Goal: Browse casually

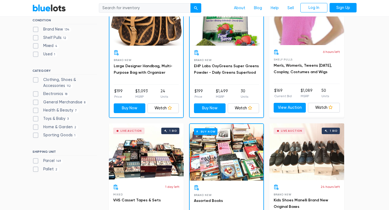
scroll to position [235, 0]
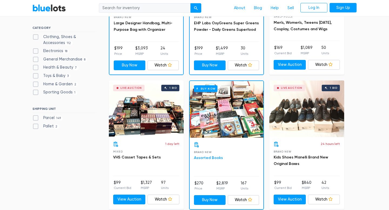
click at [210, 158] on link "Assorted Books" at bounding box center [208, 157] width 29 height 5
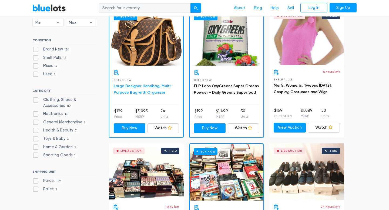
click at [154, 85] on link "Large Designer Handbag, Multi-Purpose Bag with Organizer" at bounding box center [143, 89] width 59 height 11
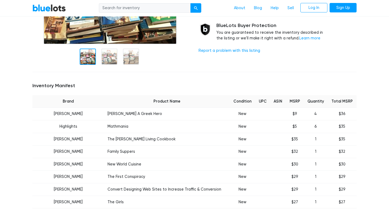
scroll to position [139, 0]
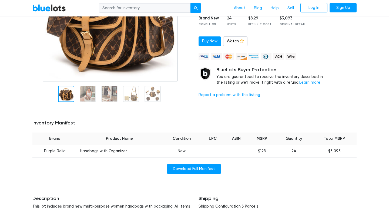
scroll to position [111, 0]
